Goal: Transaction & Acquisition: Purchase product/service

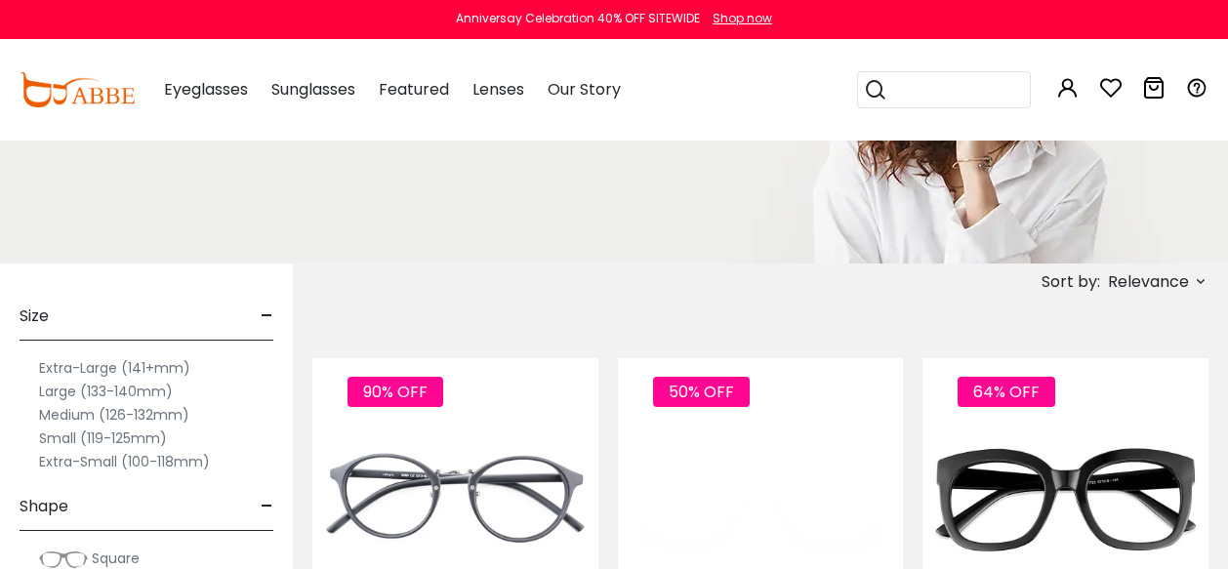
scroll to position [219, 0]
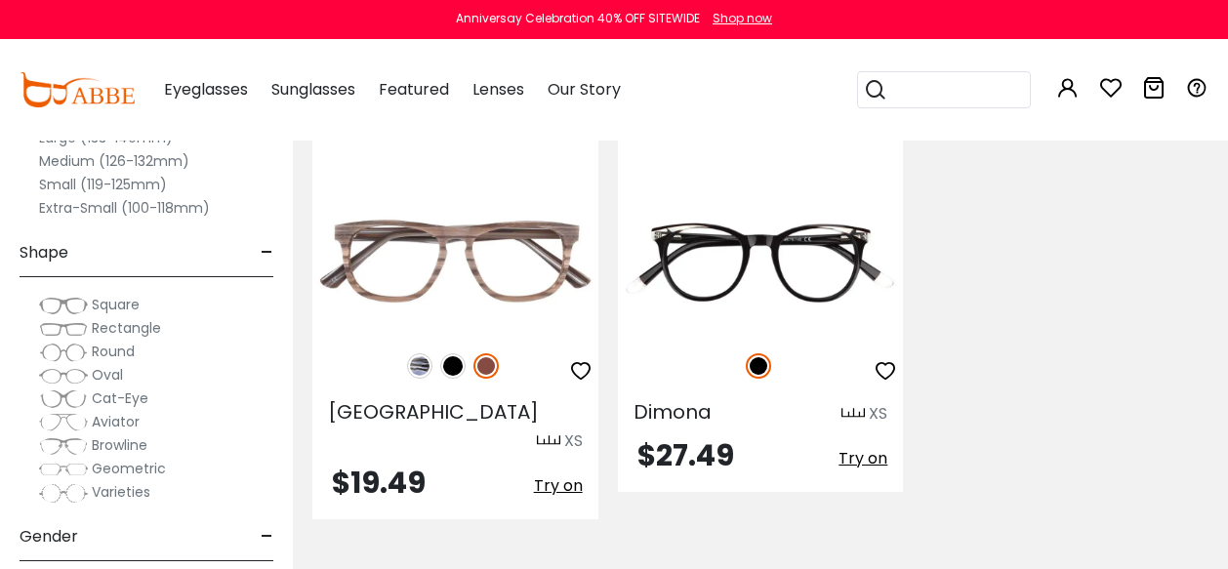
scroll to position [384, 0]
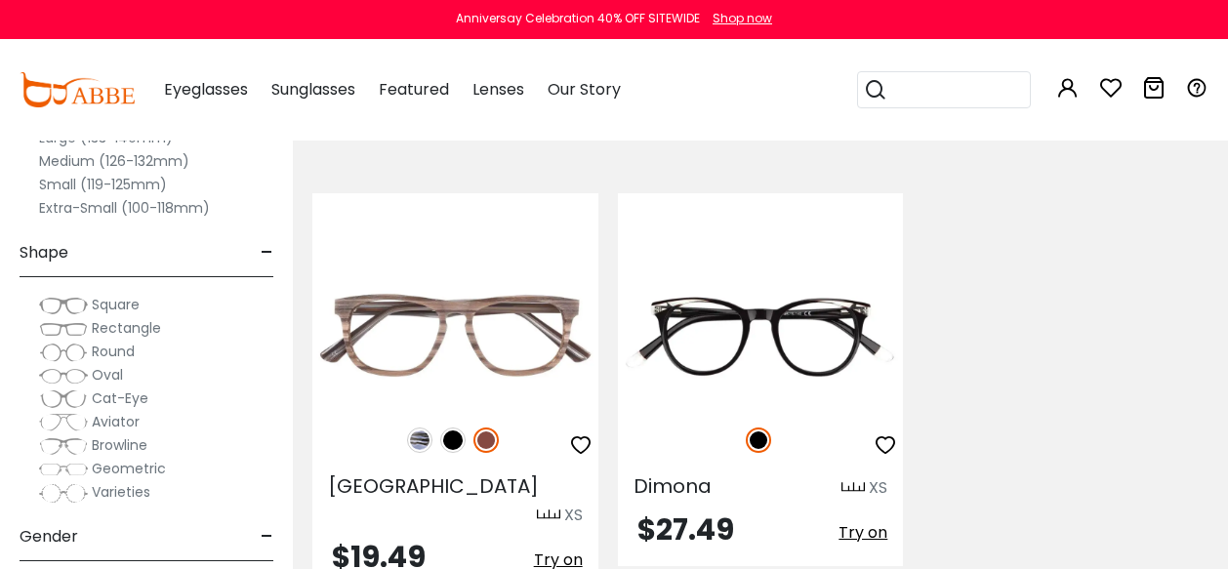
click at [82, 186] on label "Small (119-125mm)" at bounding box center [103, 184] width 128 height 23
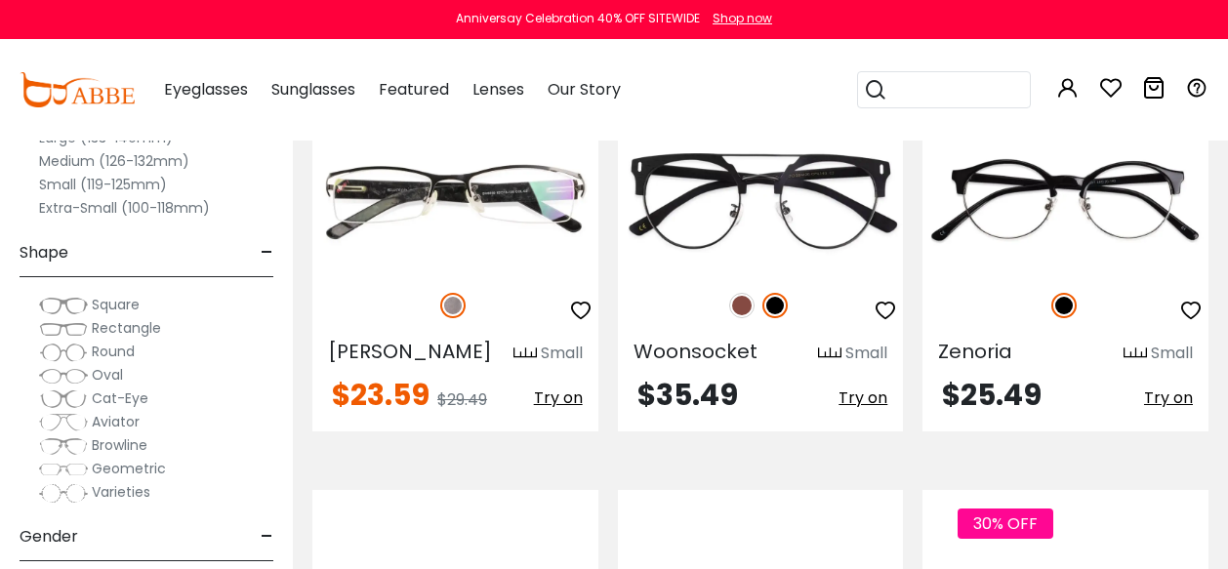
scroll to position [2930, 0]
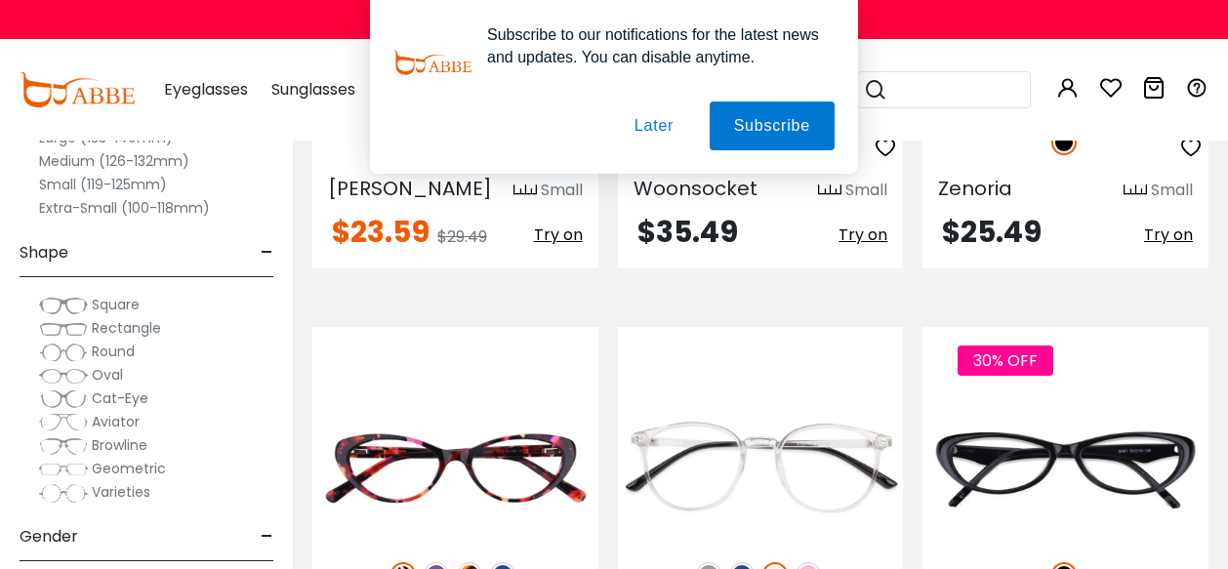
click at [656, 120] on button "Later" at bounding box center [654, 126] width 88 height 49
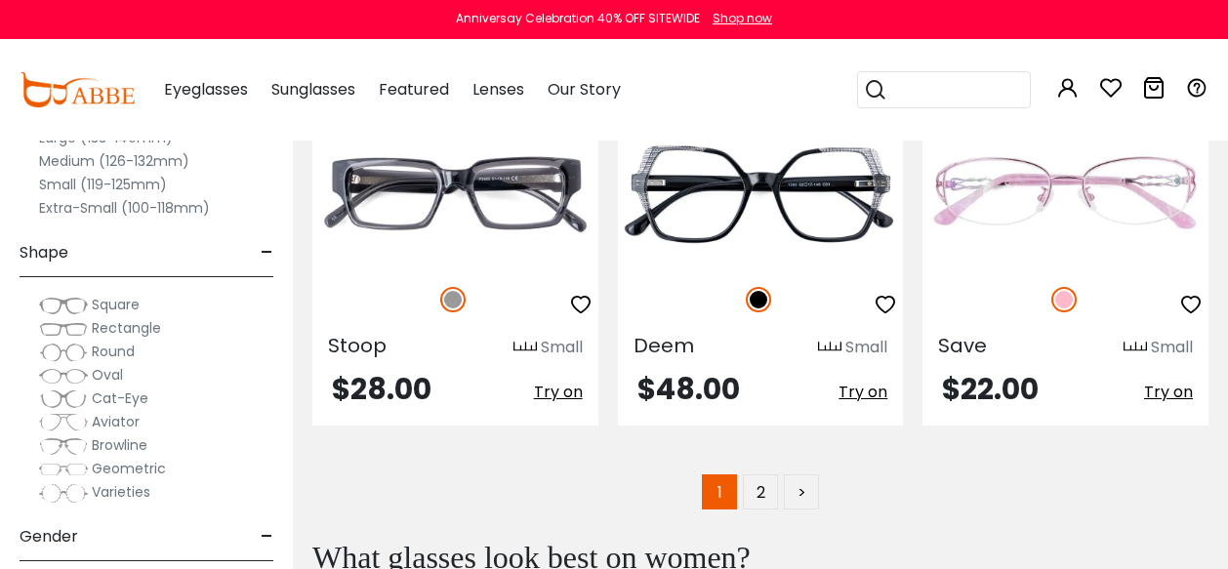
scroll to position [8722, 0]
